Goal: Find specific fact: Find specific fact

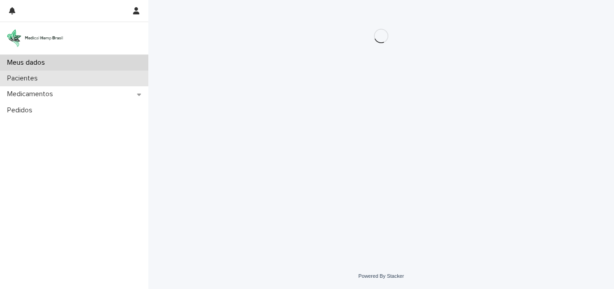
click at [28, 80] on p "Pacientes" at bounding box center [24, 78] width 41 height 9
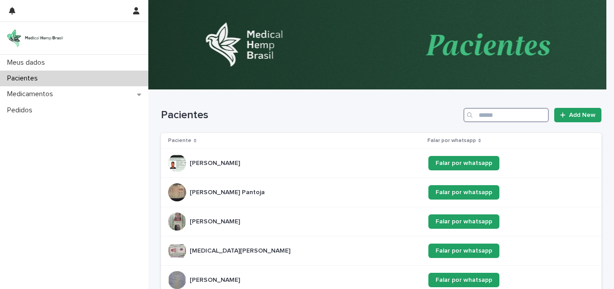
click at [482, 114] on input "Search" at bounding box center [505, 115] width 85 height 14
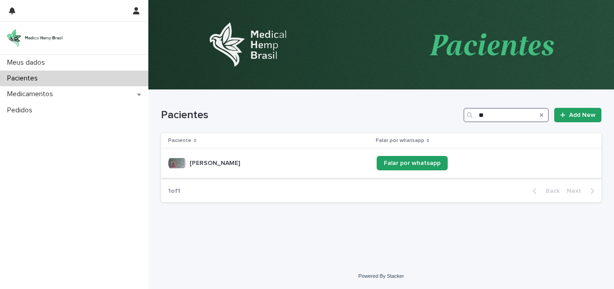
type input "*"
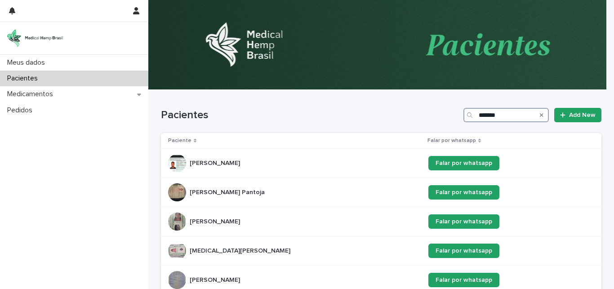
type input "*******"
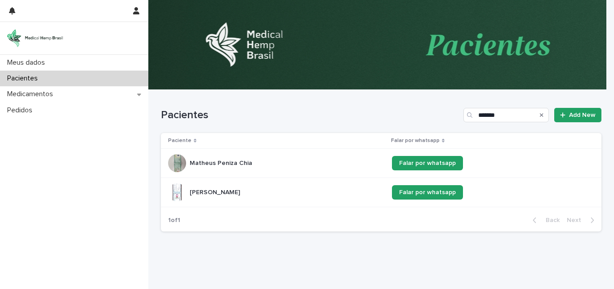
click at [242, 194] on p "[PERSON_NAME]" at bounding box center [216, 191] width 52 height 9
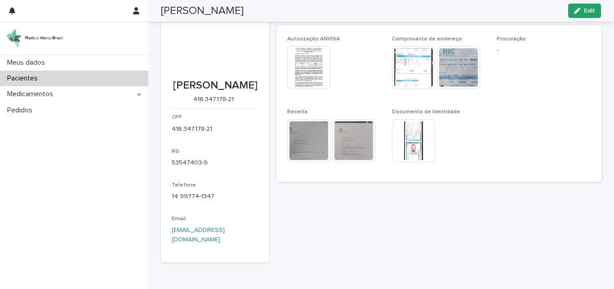
scroll to position [76, 0]
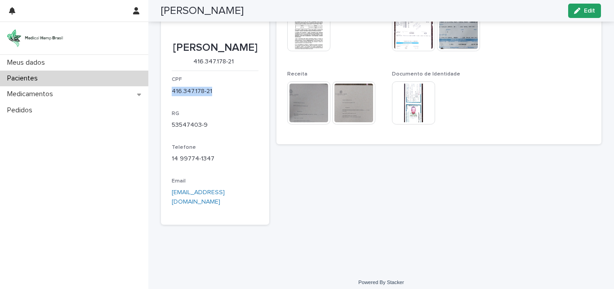
drag, startPoint x: 212, startPoint y: 104, endPoint x: 160, endPoint y: 105, distance: 51.2
click at [172, 96] on div "416.347.178-21" at bounding box center [215, 90] width 87 height 11
copy p "416.347.178-21"
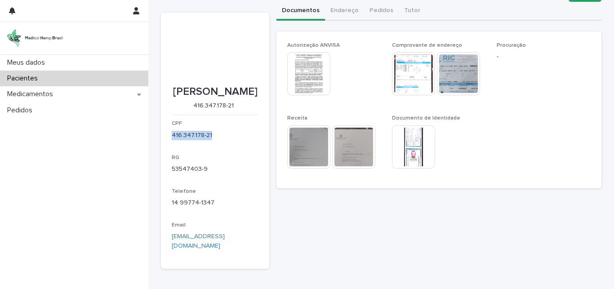
scroll to position [38, 0]
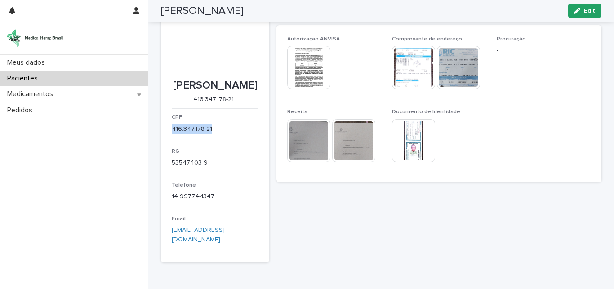
copy p "416.347.178-21"
drag, startPoint x: 252, startPoint y: 95, endPoint x: 162, endPoint y: 80, distance: 91.1
click at [172, 80] on div "[PERSON_NAME]" at bounding box center [215, 84] width 87 height 15
copy p "[PERSON_NAME]"
